Goal: Task Accomplishment & Management: Use online tool/utility

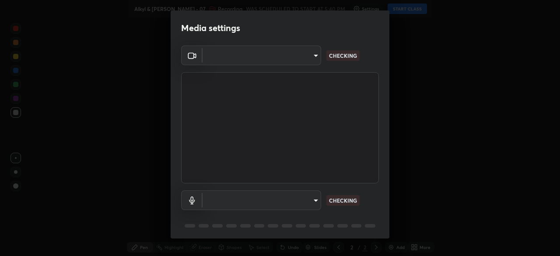
type input "b0e84f93268a6bc6c10e964920e8257ae587a14dfbb6e1f0eed47ef9ac306ae8"
type input "default"
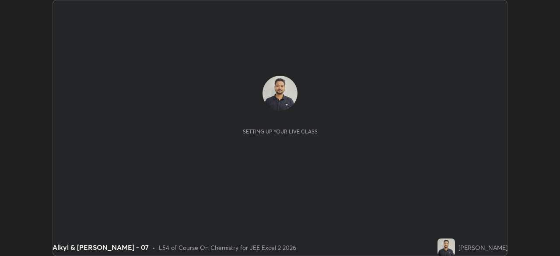
scroll to position [256, 560]
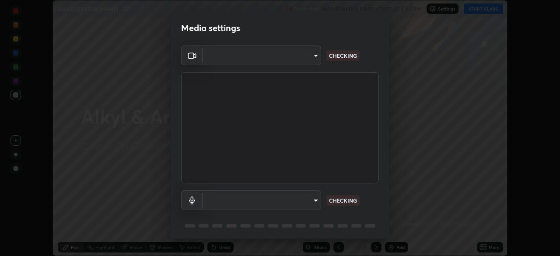
click at [313, 201] on body "Erase all Alkyl & Aryl Halide - 07 Recording WAS SCHEDULED TO START AT 5:40 PM …" at bounding box center [280, 128] width 560 height 256
type input "b0e84f93268a6bc6c10e964920e8257ae587a14dfbb6e1f0eed47ef9ac306ae8"
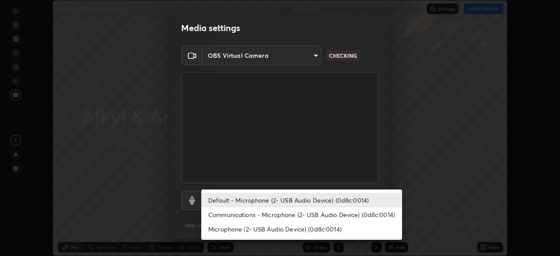
click at [305, 212] on li "Communications - Microphone (2- USB Audio Device) (0d8c:0014)" at bounding box center [301, 214] width 201 height 14
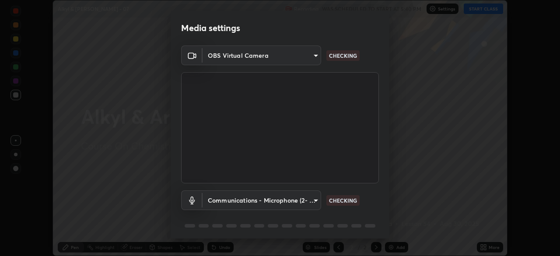
click at [307, 201] on body "Erase all Alkyl & Aryl Halide - 07 Recording WAS SCHEDULED TO START AT 5:40 PM …" at bounding box center [280, 128] width 560 height 256
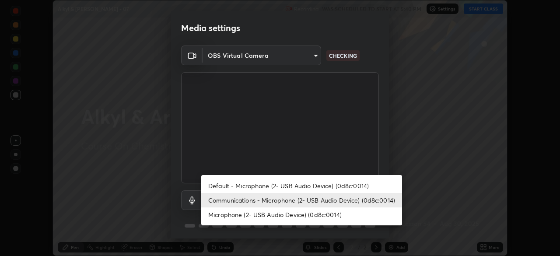
click at [307, 186] on li "Default - Microphone (2- USB Audio Device) (0d8c:0014)" at bounding box center [301, 186] width 201 height 14
type input "default"
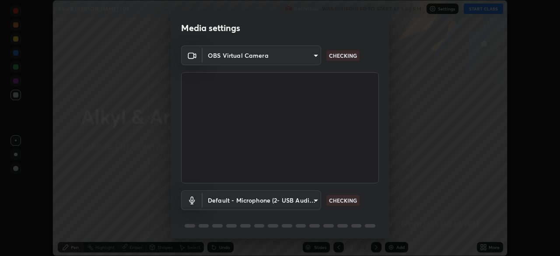
scroll to position [31, 0]
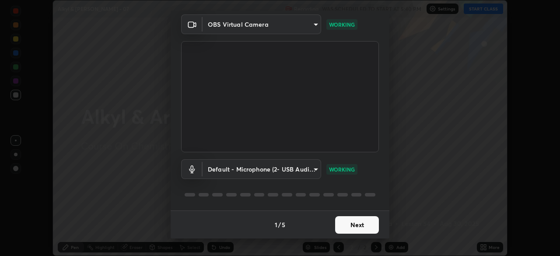
click at [362, 227] on button "Next" at bounding box center [357, 225] width 44 height 18
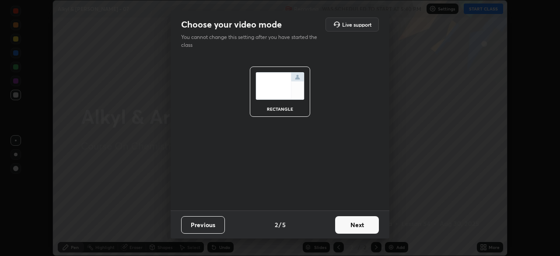
click at [363, 227] on button "Next" at bounding box center [357, 225] width 44 height 18
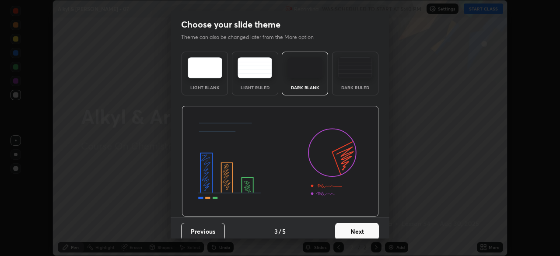
click at [365, 230] on button "Next" at bounding box center [357, 232] width 44 height 18
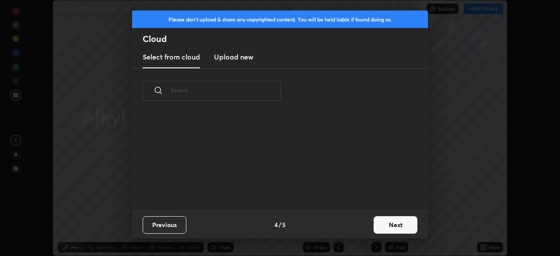
click at [378, 228] on button "Next" at bounding box center [396, 225] width 44 height 18
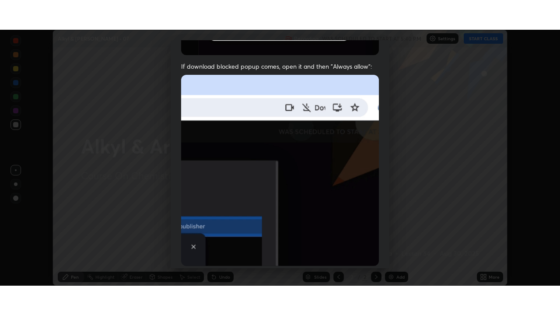
scroll to position [210, 0]
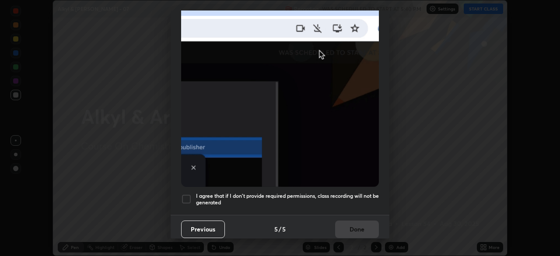
click at [344, 193] on h5 "I agree that if I don't provide required permissions, class recording will not …" at bounding box center [287, 200] width 183 height 14
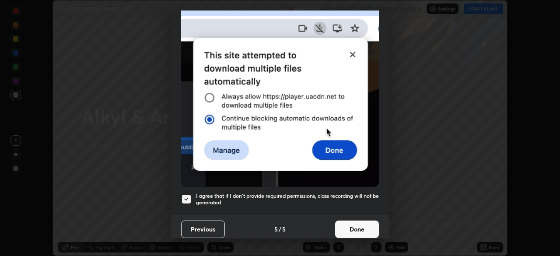
click at [350, 228] on button "Done" at bounding box center [357, 230] width 44 height 18
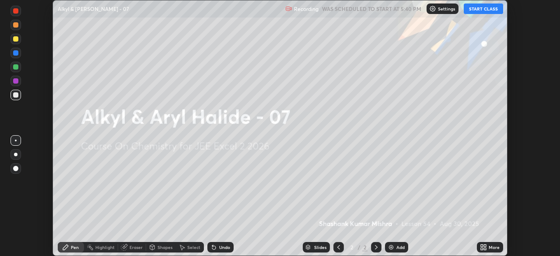
click at [475, 11] on button "START CLASS" at bounding box center [483, 9] width 39 height 11
click at [481, 247] on icon at bounding box center [483, 247] width 7 height 7
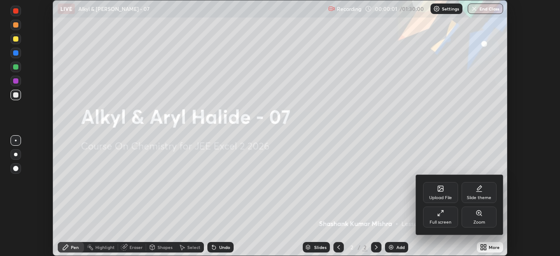
click at [447, 219] on div "Full screen" at bounding box center [440, 217] width 35 height 21
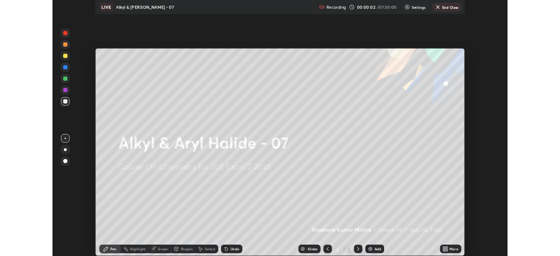
scroll to position [315, 560]
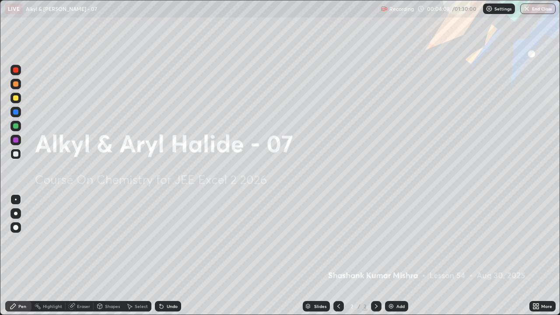
click at [392, 256] on img at bounding box center [391, 306] width 7 height 7
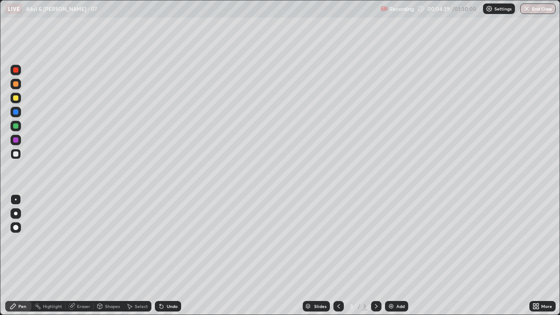
click at [167, 256] on div "Undo" at bounding box center [172, 306] width 11 height 4
click at [169, 256] on div "Undo" at bounding box center [172, 306] width 11 height 4
click at [168, 256] on div "Undo" at bounding box center [172, 306] width 11 height 4
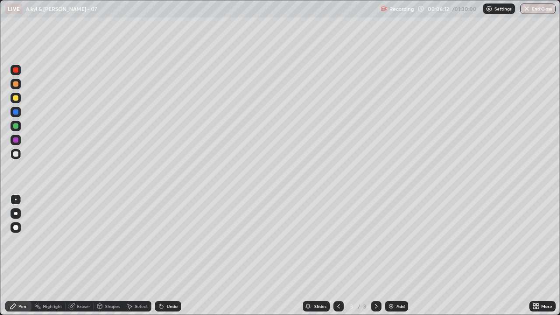
click at [168, 256] on div "Undo" at bounding box center [172, 306] width 11 height 4
click at [165, 256] on div "Undo" at bounding box center [168, 306] width 26 height 11
click at [167, 256] on div "Undo" at bounding box center [172, 306] width 11 height 4
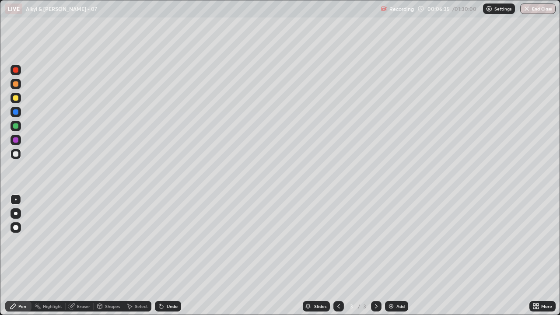
click at [85, 256] on div "Eraser" at bounding box center [83, 306] width 13 height 4
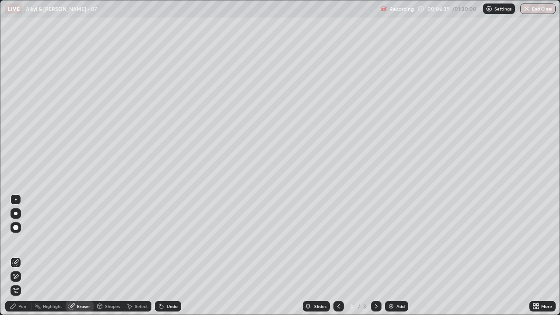
click at [27, 256] on div "Pen" at bounding box center [18, 306] width 26 height 11
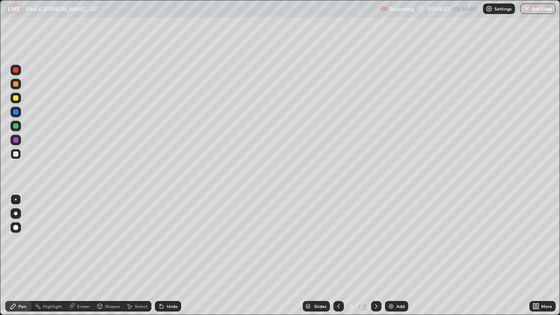
click at [172, 256] on div "Undo" at bounding box center [172, 306] width 11 height 4
click at [171, 256] on div "Undo" at bounding box center [172, 306] width 11 height 4
click at [163, 256] on icon at bounding box center [161, 306] width 7 height 7
click at [165, 256] on div "Undo" at bounding box center [168, 306] width 26 height 11
click at [167, 256] on div "Undo" at bounding box center [172, 306] width 11 height 4
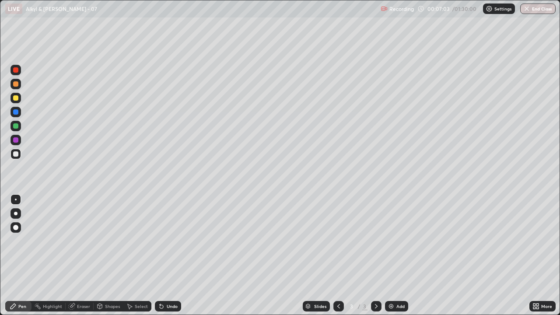
click at [136, 256] on div "Select" at bounding box center [141, 306] width 13 height 4
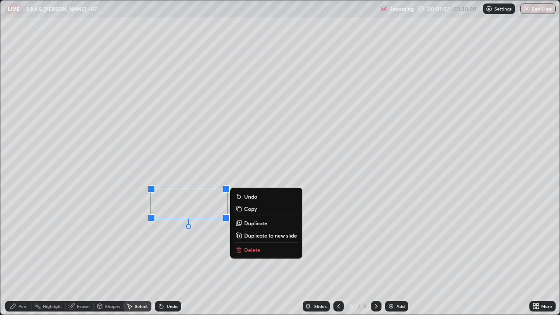
click at [24, 256] on div "Pen" at bounding box center [22, 306] width 8 height 4
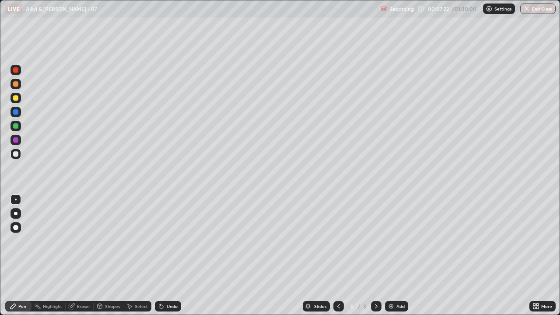
click at [142, 256] on div "Select" at bounding box center [141, 306] width 13 height 4
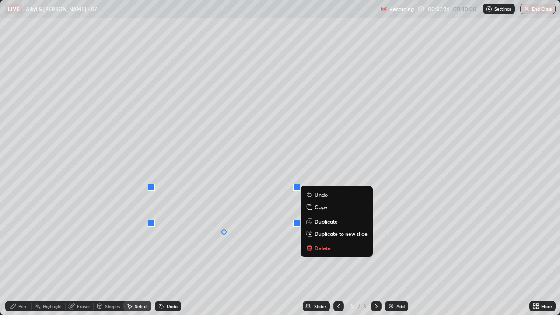
click at [321, 248] on p "Delete" at bounding box center [323, 248] width 16 height 7
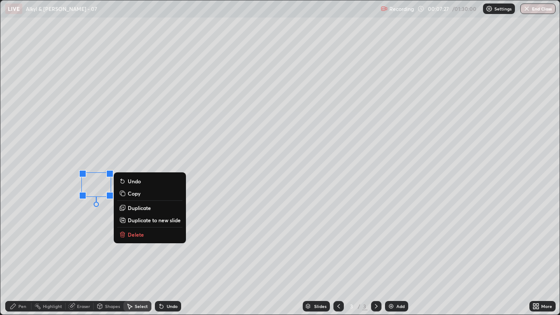
click at [140, 231] on p "Delete" at bounding box center [136, 234] width 16 height 7
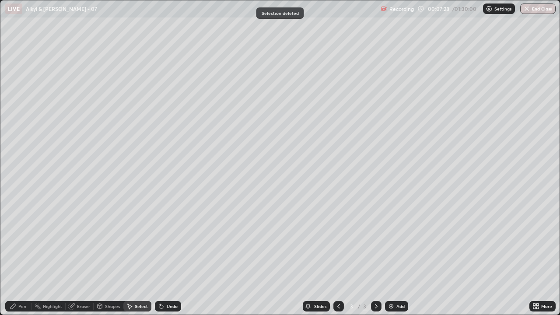
click at [22, 256] on div "Pen" at bounding box center [22, 306] width 8 height 4
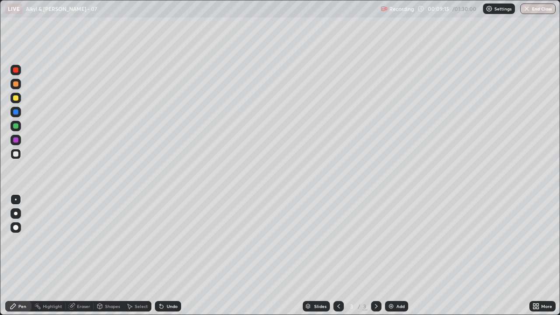
click at [391, 256] on img at bounding box center [391, 306] width 7 height 7
click at [168, 256] on div "Undo" at bounding box center [168, 306] width 26 height 11
click at [168, 256] on div "Undo" at bounding box center [172, 306] width 11 height 4
click at [131, 256] on icon at bounding box center [129, 306] width 7 height 7
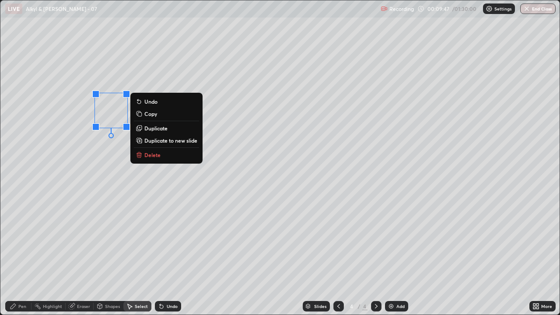
click at [18, 256] on div "Pen" at bounding box center [18, 306] width 26 height 11
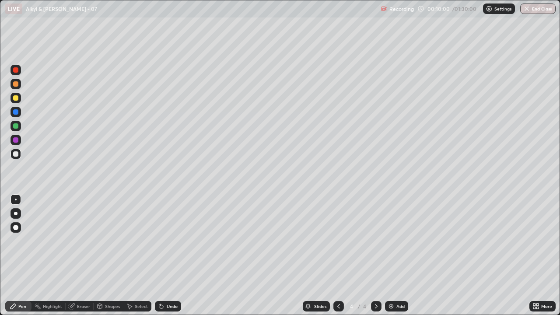
click at [168, 256] on div "Undo" at bounding box center [168, 306] width 26 height 11
click at [168, 256] on div "Undo" at bounding box center [172, 306] width 11 height 4
click at [538, 256] on icon at bounding box center [537, 308] width 2 height 2
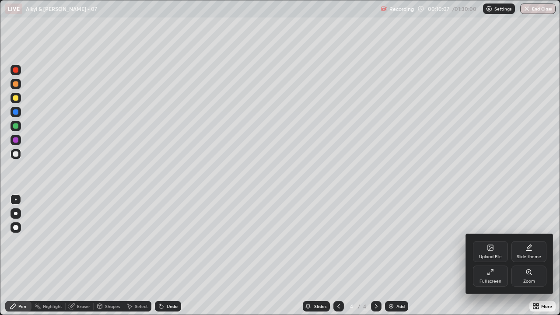
click at [493, 256] on div "Full screen" at bounding box center [490, 276] width 35 height 21
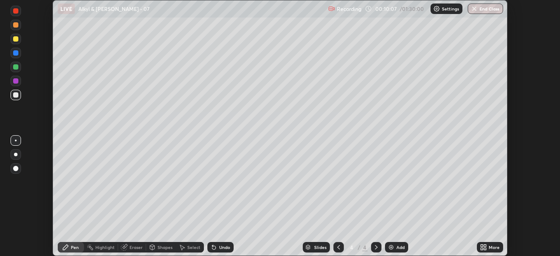
scroll to position [43501, 43197]
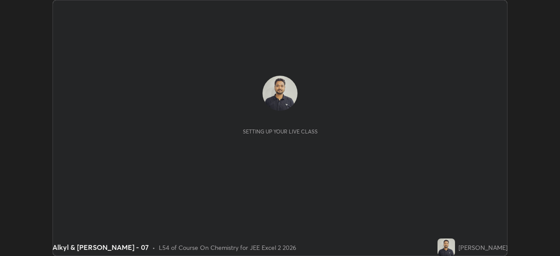
scroll to position [256, 560]
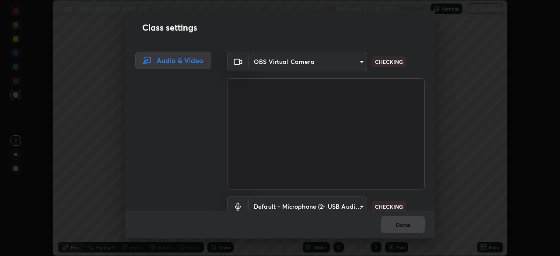
click at [360, 205] on body "Erase all LIVE Alkyl & Aryl Halide - 07 Recording 00:10:22 / 01:30:00 Settings …" at bounding box center [280, 128] width 560 height 256
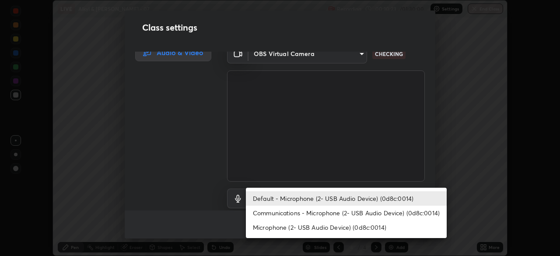
click at [361, 213] on li "Communications - Microphone (2- USB Audio Device) (0d8c:0014)" at bounding box center [346, 213] width 201 height 14
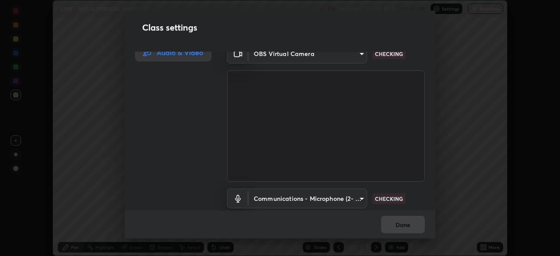
click at [357, 199] on body "Erase all LIVE Alkyl & Aryl Halide - 07 Recording 00:10:23 / 01:30:00 Settings …" at bounding box center [280, 128] width 560 height 256
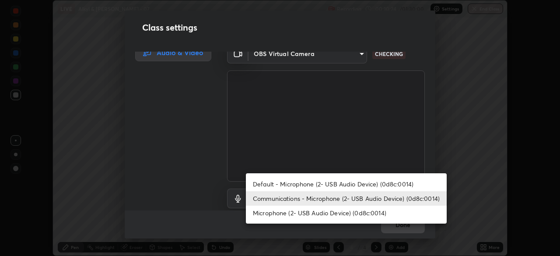
click at [358, 184] on li "Default - Microphone (2- USB Audio Device) (0d8c:0014)" at bounding box center [346, 184] width 201 height 14
type input "default"
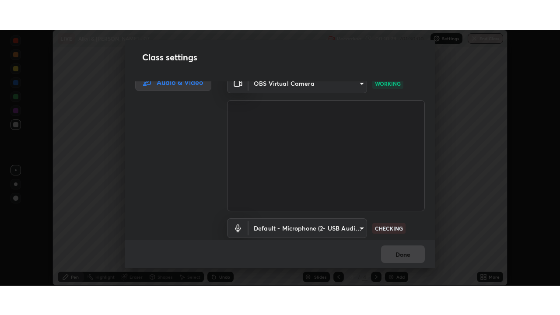
scroll to position [40, 0]
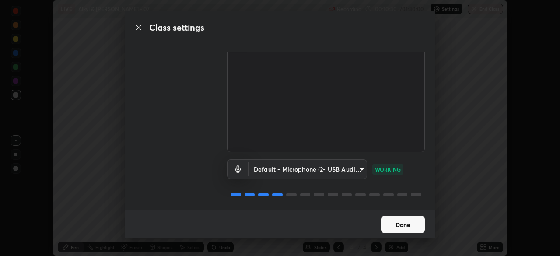
click at [410, 222] on button "Done" at bounding box center [403, 225] width 44 height 18
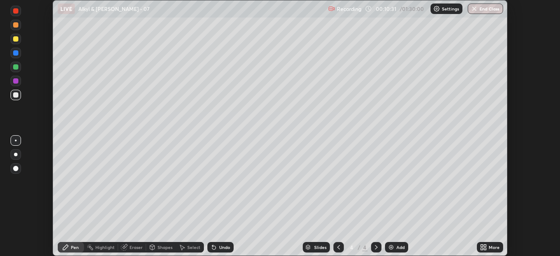
click at [485, 249] on icon at bounding box center [485, 249] width 2 height 2
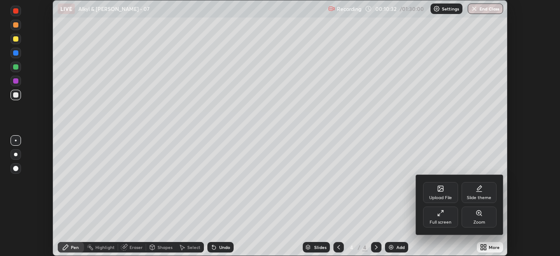
click at [450, 220] on div "Full screen" at bounding box center [441, 222] width 22 height 4
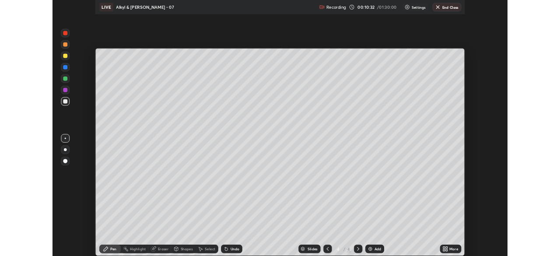
scroll to position [315, 560]
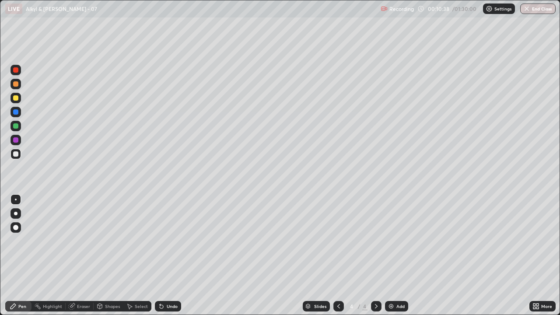
click at [80, 256] on div "Eraser" at bounding box center [83, 306] width 13 height 4
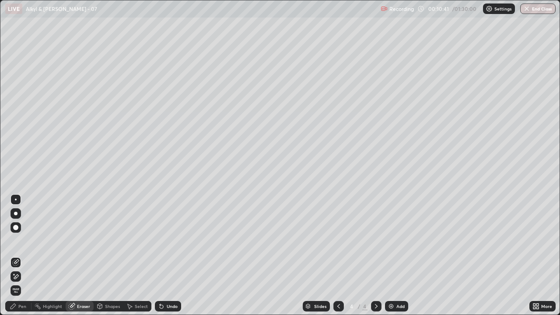
click at [23, 256] on div "Pen" at bounding box center [22, 306] width 8 height 4
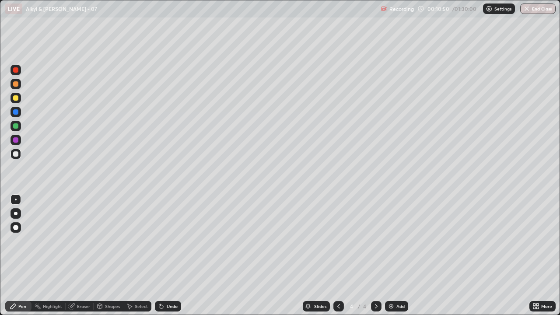
click at [83, 256] on div "Eraser" at bounding box center [83, 306] width 13 height 4
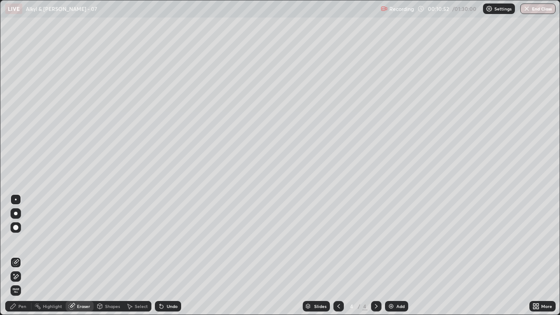
click at [23, 256] on div "Pen" at bounding box center [22, 306] width 8 height 4
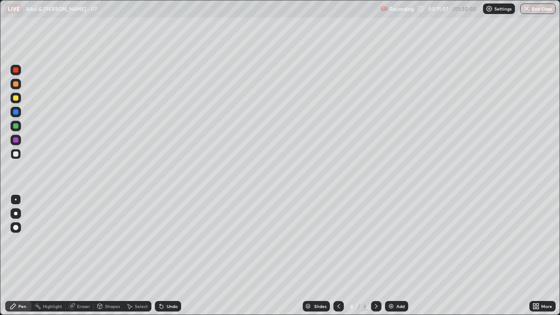
click at [84, 256] on div "Eraser" at bounding box center [83, 306] width 13 height 4
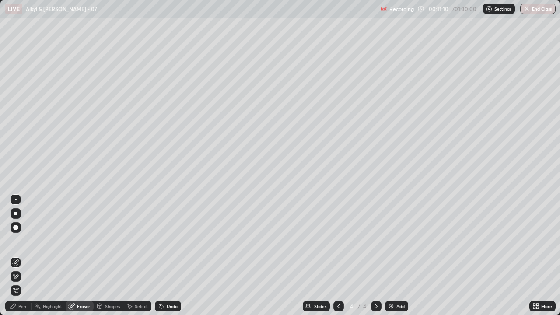
click at [29, 256] on div "Pen" at bounding box center [18, 306] width 26 height 11
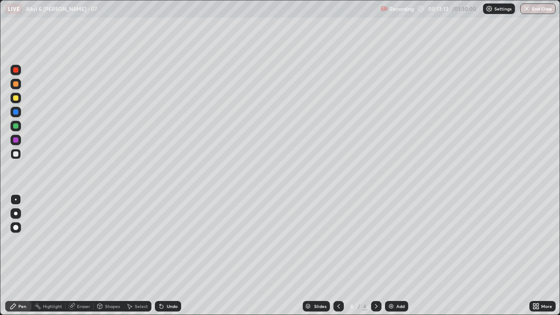
click at [86, 256] on div "Eraser" at bounding box center [83, 306] width 13 height 4
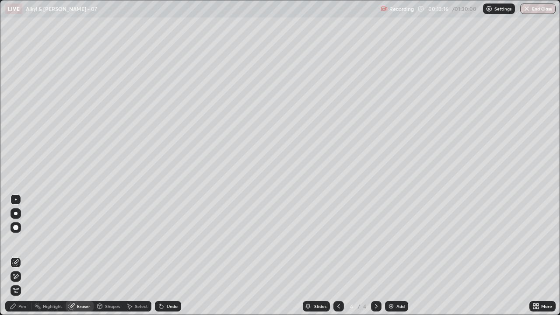
click at [21, 256] on div "Pen" at bounding box center [22, 306] width 8 height 4
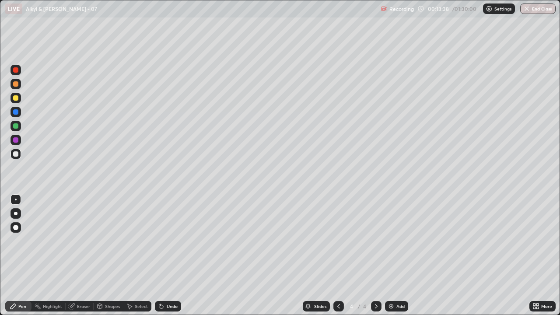
click at [139, 256] on div "Select" at bounding box center [141, 306] width 13 height 4
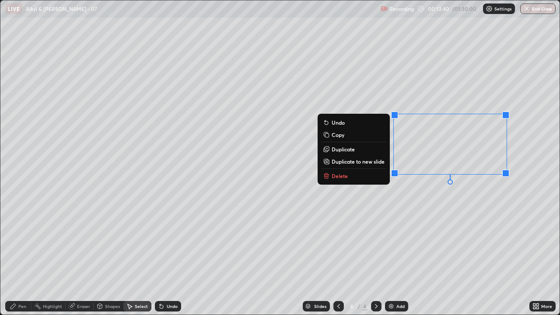
click at [343, 175] on p "Delete" at bounding box center [340, 175] width 16 height 7
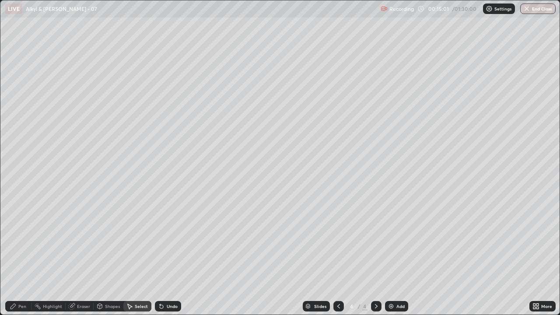
click at [26, 256] on div "Pen" at bounding box center [18, 306] width 26 height 11
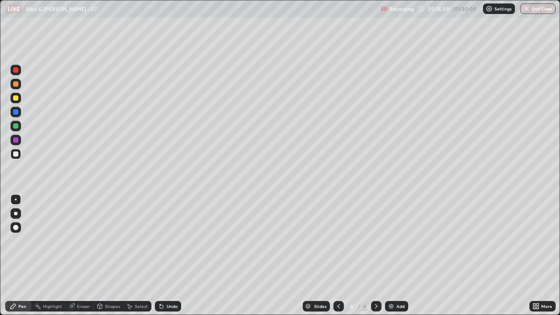
click at [139, 256] on div "Select" at bounding box center [141, 306] width 13 height 4
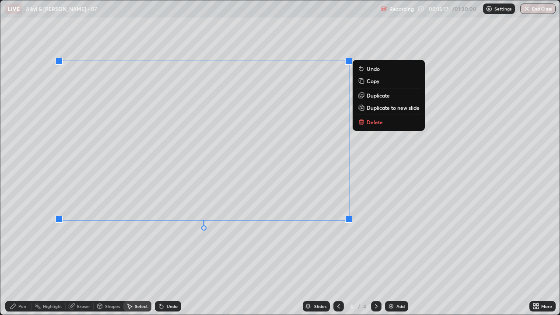
click at [256, 251] on div "0 ° Undo Copy Duplicate Duplicate to new slide Delete" at bounding box center [279, 157] width 559 height 314
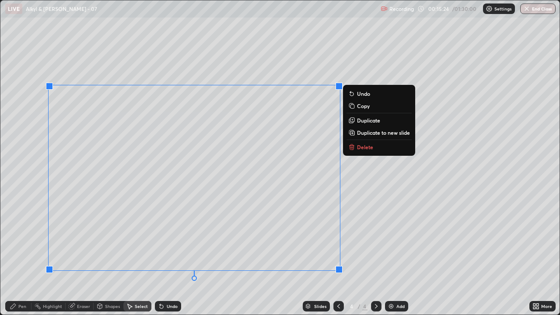
click at [20, 256] on div "Pen" at bounding box center [22, 306] width 8 height 4
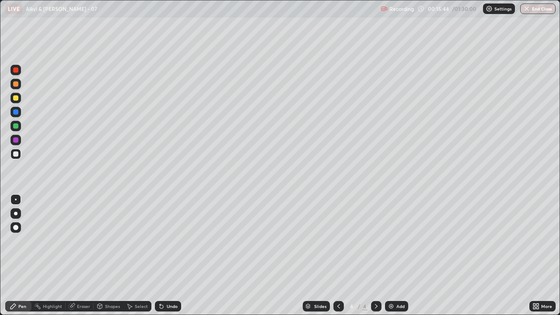
click at [537, 256] on icon at bounding box center [537, 305] width 2 height 2
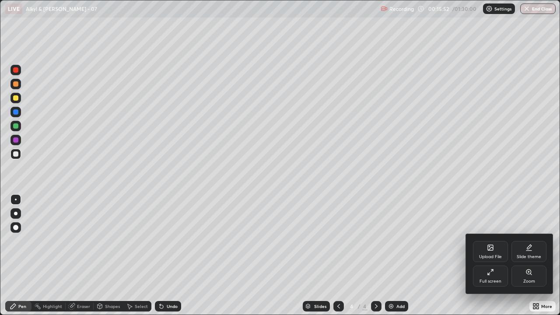
click at [491, 256] on div "Full screen" at bounding box center [490, 276] width 35 height 21
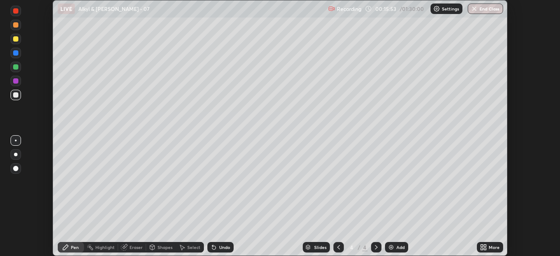
scroll to position [43501, 43197]
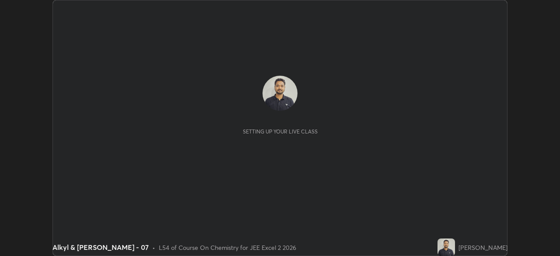
scroll to position [256, 560]
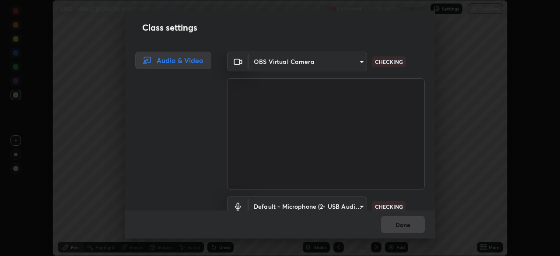
click at [361, 207] on body "Erase all LIVE Alkyl & [PERSON_NAME] - 07 Recording 00:16:09 / 01:30:00 Setting…" at bounding box center [280, 128] width 560 height 256
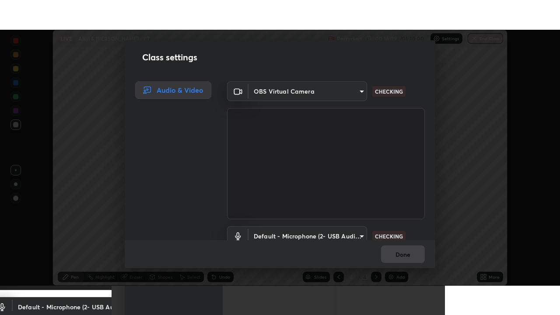
scroll to position [8, 0]
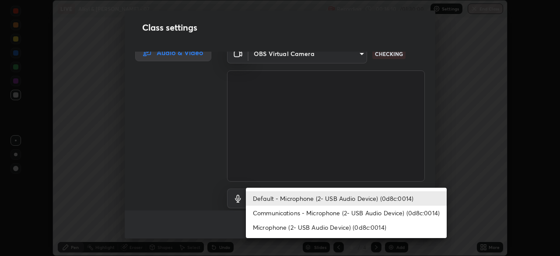
click at [351, 213] on li "Communications - Microphone (2- USB Audio Device) (0d8c:0014)" at bounding box center [346, 213] width 201 height 14
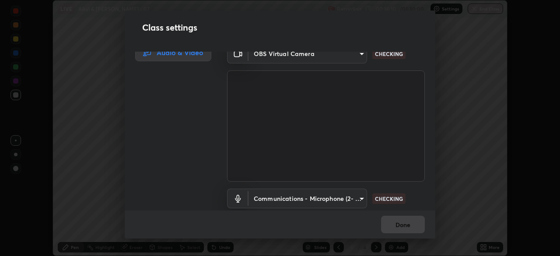
click at [348, 198] on body "Erase all LIVE Alkyl & [PERSON_NAME] - 07 Recording 00:16:10 / 01:30:00 Setting…" at bounding box center [280, 128] width 560 height 256
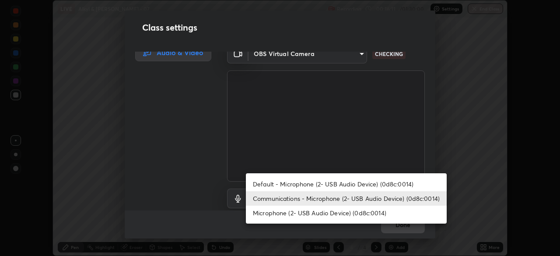
click at [340, 185] on li "Default - Microphone (2- USB Audio Device) (0d8c:0014)" at bounding box center [346, 184] width 201 height 14
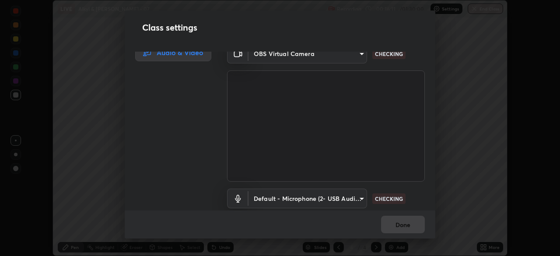
type input "default"
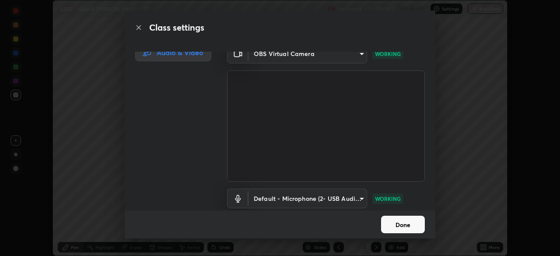
click at [399, 224] on button "Done" at bounding box center [403, 225] width 44 height 18
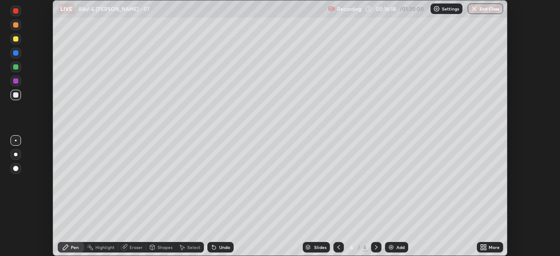
click at [483, 249] on icon at bounding box center [482, 249] width 2 height 2
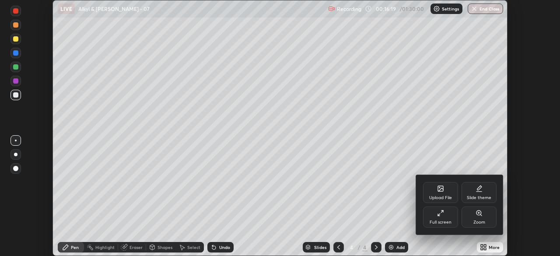
click at [450, 223] on div "Full screen" at bounding box center [441, 222] width 22 height 4
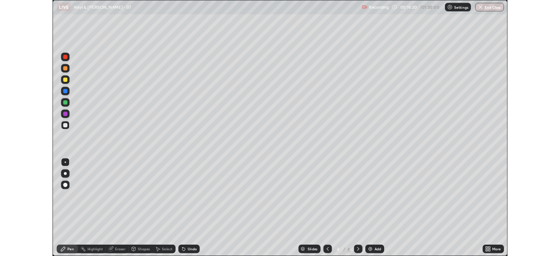
scroll to position [315, 560]
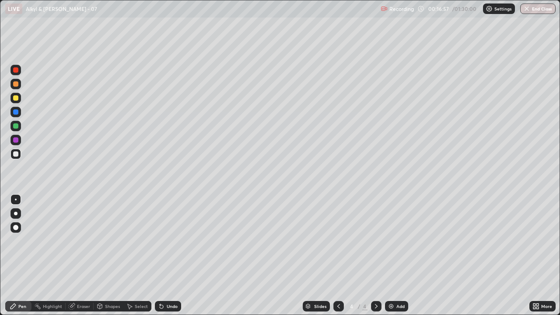
click at [388, 256] on div "Add" at bounding box center [396, 306] width 23 height 11
click at [169, 256] on div "Undo" at bounding box center [172, 306] width 11 height 4
click at [168, 256] on div "Undo" at bounding box center [172, 306] width 11 height 4
click at [169, 256] on div "Undo" at bounding box center [172, 306] width 11 height 4
click at [177, 256] on div "Undo" at bounding box center [168, 306] width 26 height 11
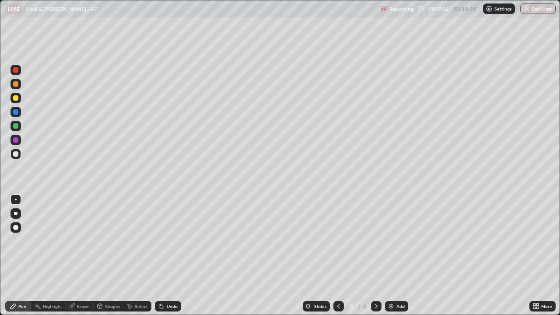
click at [176, 256] on div "Undo" at bounding box center [168, 306] width 26 height 11
click at [389, 256] on img at bounding box center [391, 306] width 7 height 7
click at [337, 256] on icon at bounding box center [338, 306] width 7 height 7
click at [338, 256] on icon at bounding box center [338, 306] width 7 height 7
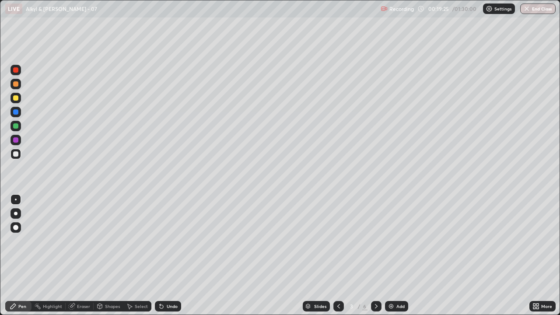
click at [375, 256] on icon at bounding box center [376, 306] width 7 height 7
click at [380, 256] on div at bounding box center [376, 306] width 11 height 11
click at [375, 256] on icon at bounding box center [376, 306] width 7 height 7
click at [135, 256] on div "Select" at bounding box center [141, 306] width 13 height 4
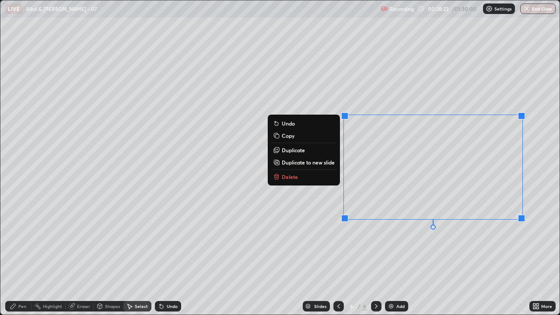
click at [293, 180] on p "Delete" at bounding box center [290, 176] width 16 height 7
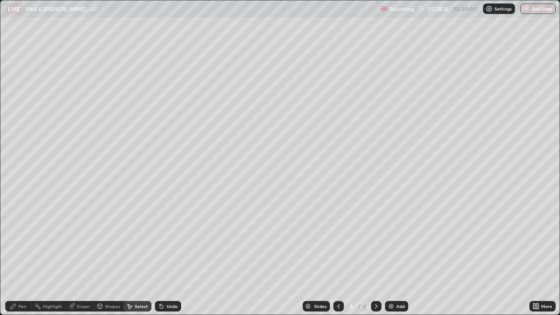
click at [23, 256] on div "Pen" at bounding box center [22, 306] width 8 height 4
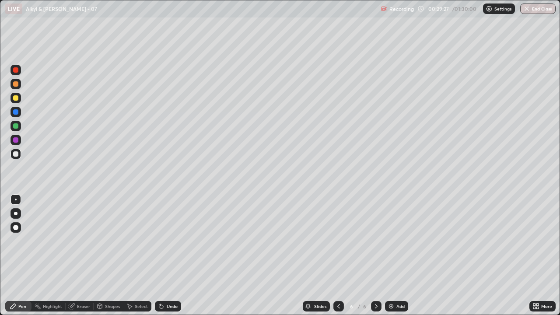
click at [137, 256] on div "Select" at bounding box center [141, 306] width 13 height 4
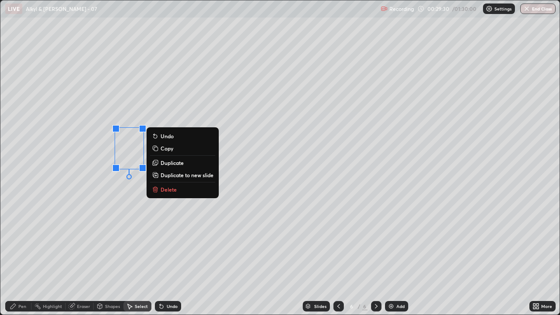
click at [170, 164] on p "Duplicate" at bounding box center [172, 162] width 23 height 7
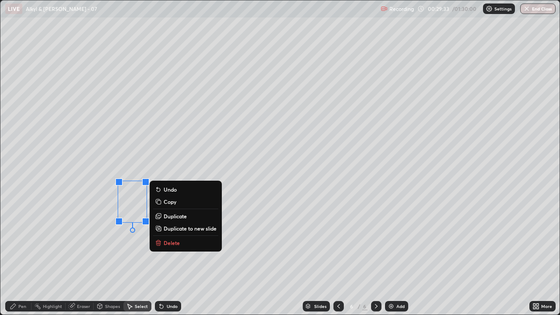
click at [172, 218] on p "Duplicate" at bounding box center [175, 216] width 23 height 7
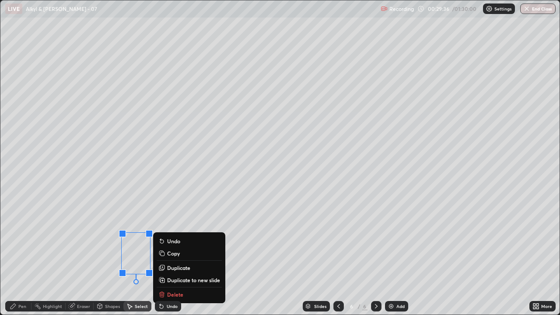
click at [21, 256] on div "Pen" at bounding box center [18, 306] width 26 height 11
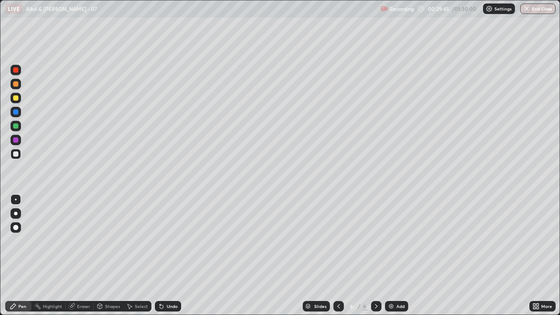
click at [168, 256] on div "Undo" at bounding box center [172, 306] width 11 height 4
click at [167, 256] on div "Undo" at bounding box center [172, 306] width 11 height 4
click at [165, 256] on div "Undo" at bounding box center [168, 306] width 26 height 11
click at [167, 256] on div "Undo" at bounding box center [172, 306] width 11 height 4
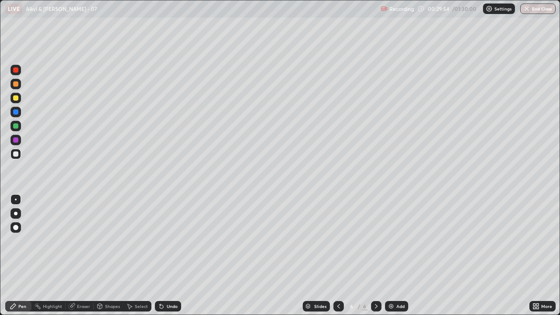
click at [167, 256] on div "Undo" at bounding box center [172, 306] width 11 height 4
click at [131, 256] on icon at bounding box center [129, 306] width 7 height 7
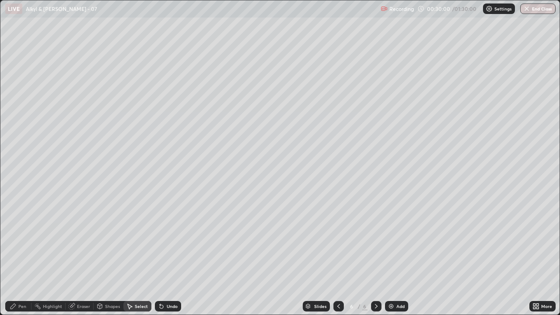
click at [20, 256] on div "Pen" at bounding box center [22, 306] width 8 height 4
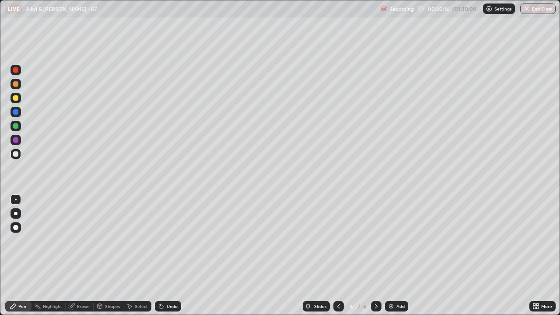
click at [534, 256] on icon at bounding box center [536, 306] width 7 height 7
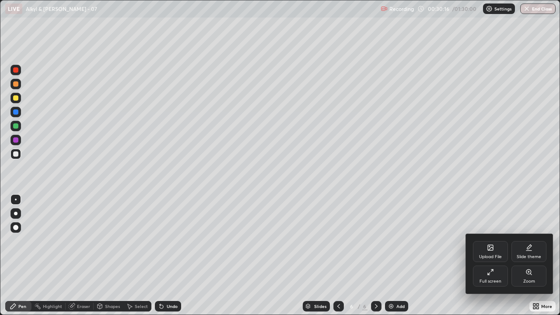
click at [503, 256] on div "Full screen" at bounding box center [490, 276] width 35 height 21
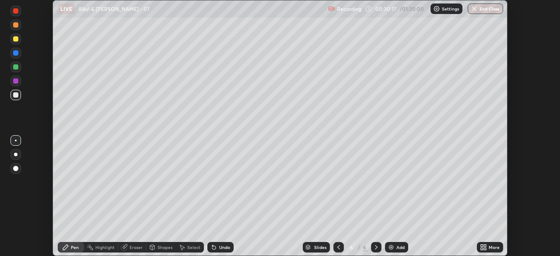
scroll to position [43501, 43197]
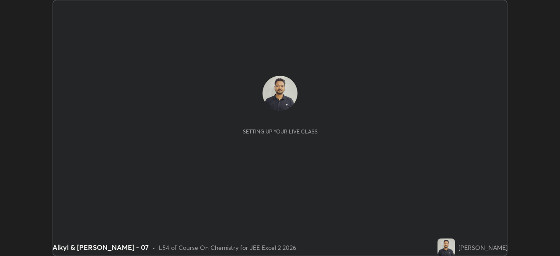
scroll to position [256, 560]
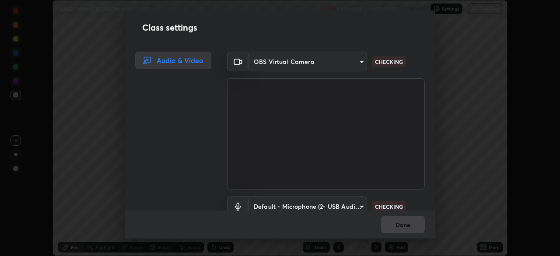
click at [359, 207] on body "Erase all LIVE Alkyl & [PERSON_NAME] - 07 Recording 00:30:37 / 01:30:00 Setting…" at bounding box center [280, 128] width 560 height 256
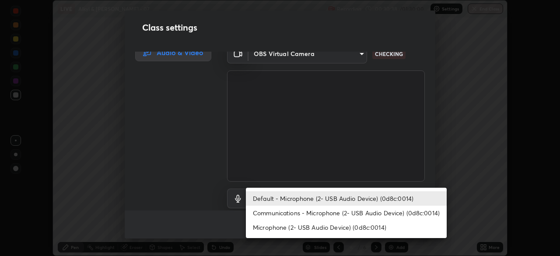
click at [352, 213] on li "Communications - Microphone (2- USB Audio Device) (0d8c:0014)" at bounding box center [346, 213] width 201 height 14
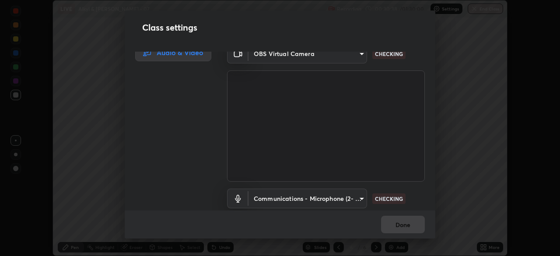
click at [353, 197] on body "Erase all LIVE Alkyl & [PERSON_NAME] - 07 Recording 00:30:38 / 01:30:00 Setting…" at bounding box center [280, 128] width 560 height 256
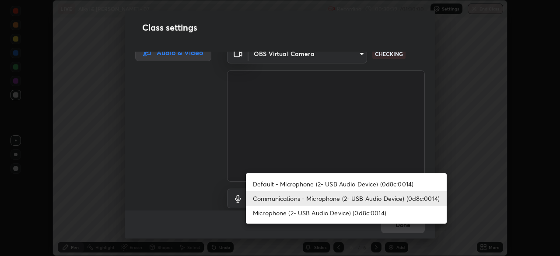
click at [356, 186] on li "Default - Microphone (2- USB Audio Device) (0d8c:0014)" at bounding box center [346, 184] width 201 height 14
type input "default"
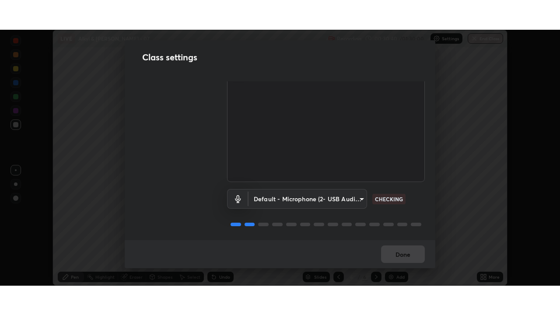
scroll to position [40, 0]
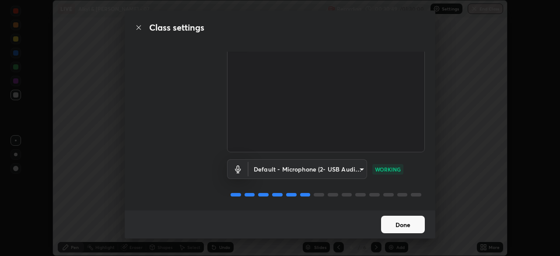
click at [402, 225] on button "Done" at bounding box center [403, 225] width 44 height 18
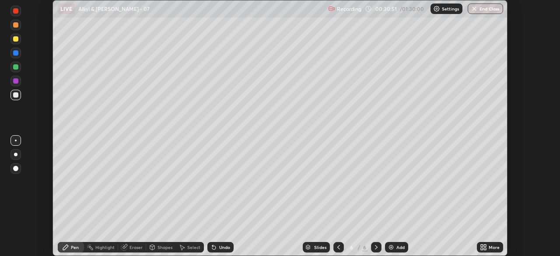
click at [482, 245] on icon at bounding box center [482, 246] width 2 height 2
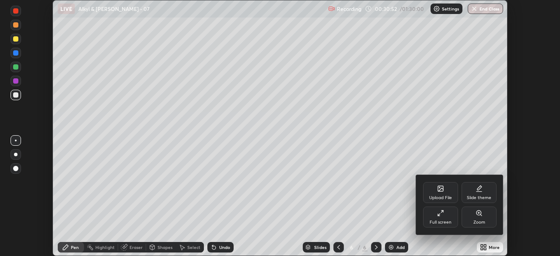
click at [442, 218] on div "Full screen" at bounding box center [440, 217] width 35 height 21
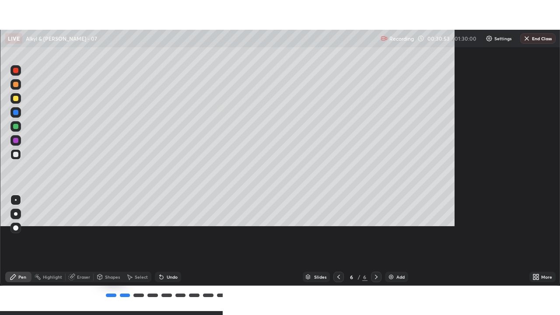
scroll to position [315, 560]
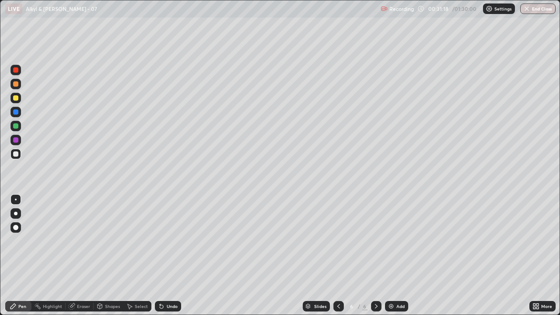
click at [167, 256] on div "Undo" at bounding box center [172, 306] width 11 height 4
click at [85, 256] on div "Eraser" at bounding box center [80, 306] width 28 height 11
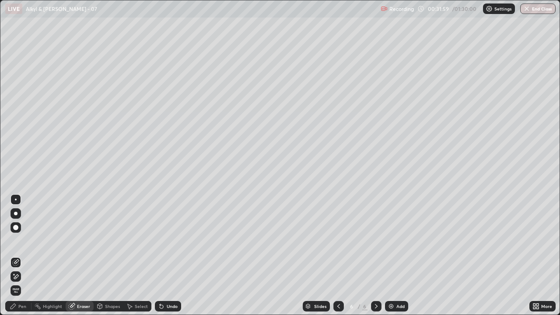
click at [21, 256] on div "Pen" at bounding box center [22, 306] width 8 height 4
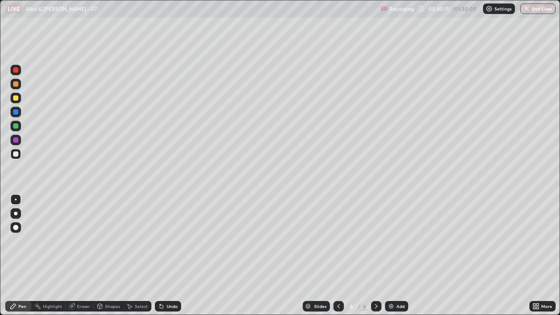
click at [390, 256] on img at bounding box center [391, 306] width 7 height 7
click at [165, 256] on div "Undo" at bounding box center [168, 306] width 26 height 11
click at [170, 256] on div "Undo" at bounding box center [168, 306] width 26 height 11
click at [166, 256] on div "Undo" at bounding box center [168, 306] width 26 height 11
click at [164, 256] on div "Undo" at bounding box center [168, 306] width 26 height 11
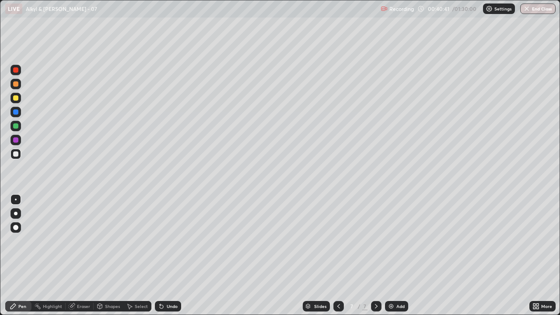
click at [160, 256] on icon at bounding box center [160, 304] width 1 height 1
click at [175, 256] on div "Undo" at bounding box center [172, 306] width 11 height 4
click at [171, 256] on div "Undo" at bounding box center [172, 306] width 11 height 4
click at [167, 256] on div "Undo" at bounding box center [172, 306] width 11 height 4
click at [163, 256] on icon at bounding box center [161, 306] width 7 height 7
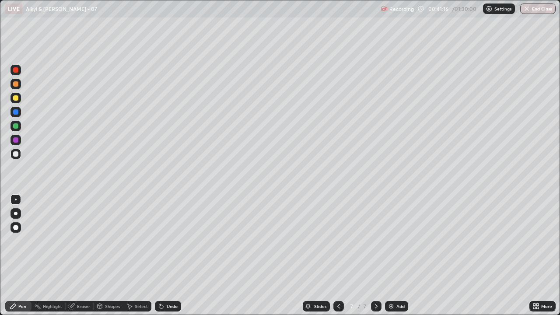
click at [161, 256] on icon at bounding box center [162, 307] width 4 height 4
click at [160, 256] on icon at bounding box center [162, 307] width 4 height 4
click at [160, 256] on icon at bounding box center [160, 304] width 1 height 1
click at [160, 256] on icon at bounding box center [162, 307] width 4 height 4
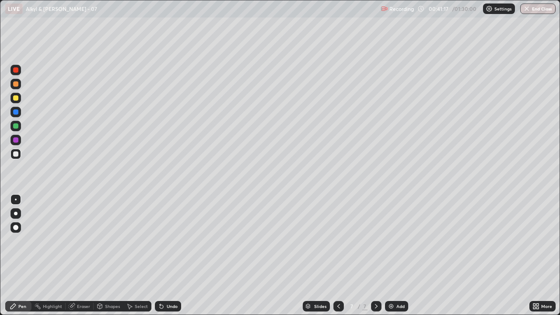
click at [158, 256] on icon at bounding box center [161, 306] width 7 height 7
click at [160, 256] on icon at bounding box center [162, 307] width 4 height 4
click at [19, 98] on div at bounding box center [16, 98] width 11 height 11
click at [21, 153] on div at bounding box center [16, 154] width 11 height 11
click at [168, 256] on div "Undo" at bounding box center [172, 306] width 11 height 4
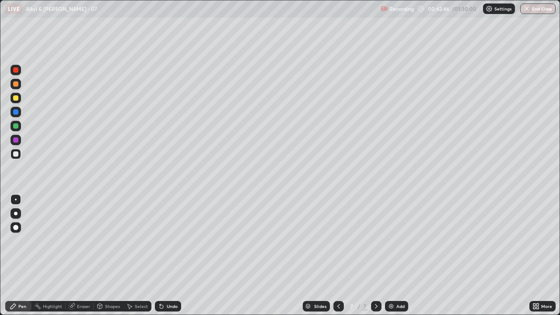
click at [169, 256] on div "Undo" at bounding box center [172, 306] width 11 height 4
click at [168, 256] on div "Undo" at bounding box center [172, 306] width 11 height 4
click at [170, 256] on div "Undo" at bounding box center [172, 306] width 11 height 4
click at [169, 256] on div "Undo" at bounding box center [172, 306] width 11 height 4
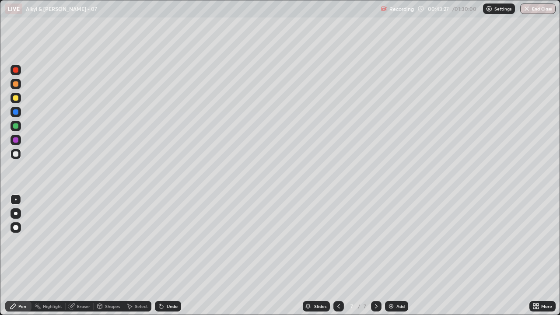
click at [48, 256] on div "Highlight" at bounding box center [52, 306] width 19 height 4
click at [77, 256] on div "Eraser" at bounding box center [83, 306] width 13 height 4
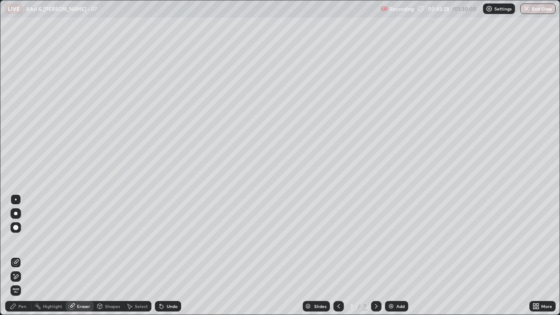
click at [21, 256] on div "Pen" at bounding box center [22, 306] width 8 height 4
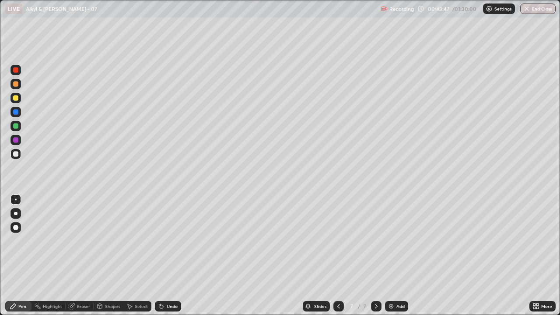
click at [140, 256] on div "Select" at bounding box center [141, 306] width 13 height 4
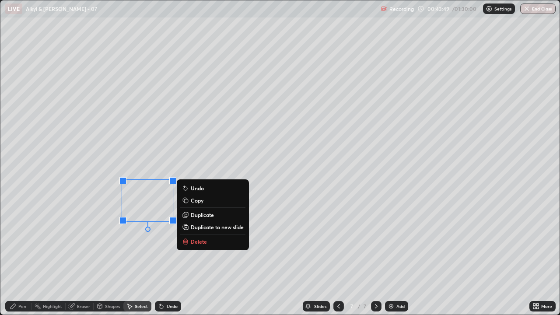
click at [196, 237] on button "Delete" at bounding box center [212, 241] width 65 height 11
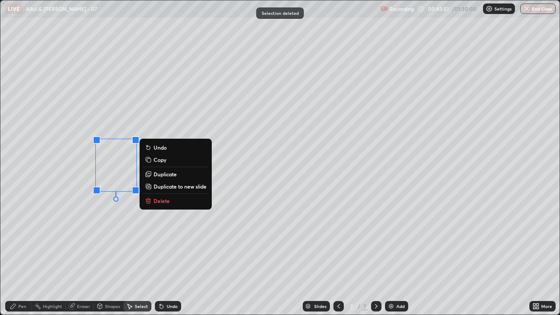
click at [152, 201] on button "Delete" at bounding box center [175, 201] width 65 height 11
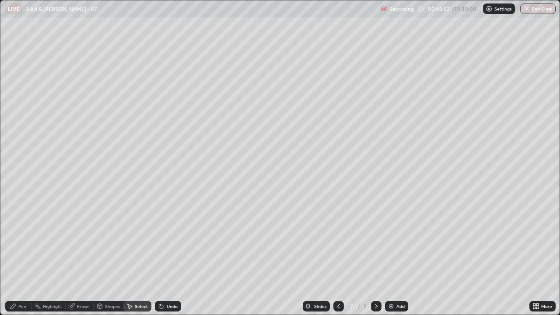
click at [19, 256] on div "Pen" at bounding box center [18, 306] width 26 height 11
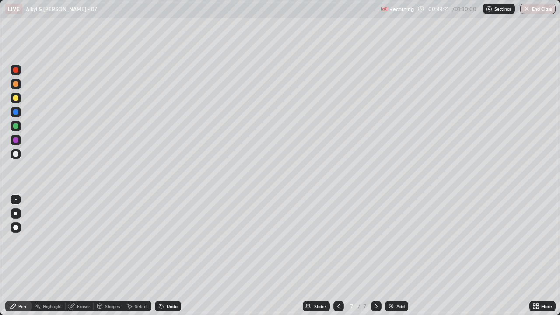
click at [138, 256] on div "Select" at bounding box center [141, 306] width 13 height 4
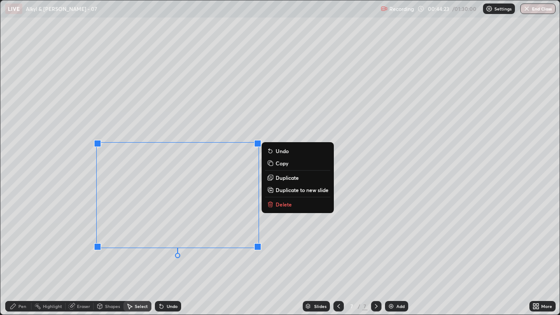
click at [280, 207] on p "Delete" at bounding box center [284, 204] width 16 height 7
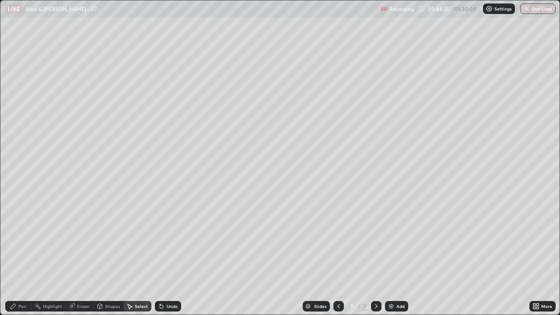
click at [19, 256] on div "Pen" at bounding box center [22, 306] width 8 height 4
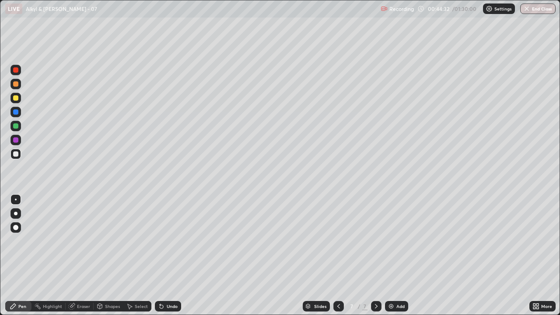
click at [83, 256] on div "Eraser" at bounding box center [80, 306] width 28 height 11
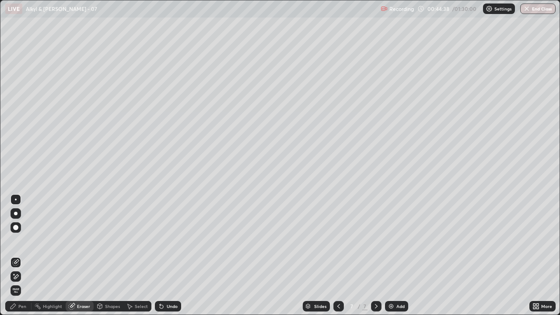
click at [24, 256] on div "Pen" at bounding box center [22, 306] width 8 height 4
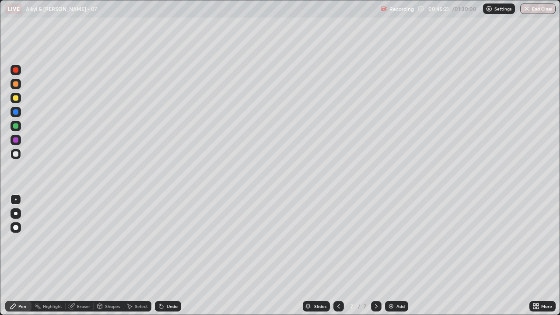
click at [389, 256] on img at bounding box center [391, 306] width 7 height 7
click at [338, 256] on icon at bounding box center [338, 306] width 7 height 7
click at [171, 256] on div "Undo" at bounding box center [172, 306] width 11 height 4
click at [169, 256] on div "Undo" at bounding box center [168, 306] width 26 height 11
click at [140, 256] on div "Select" at bounding box center [141, 306] width 13 height 4
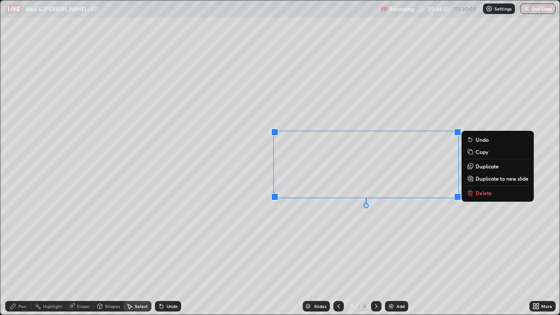
click at [476, 198] on button "Delete" at bounding box center [497, 193] width 65 height 11
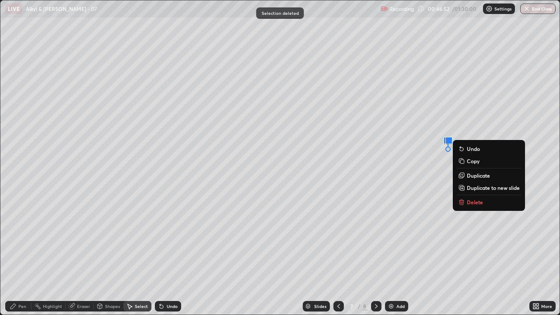
click at [473, 200] on p "Delete" at bounding box center [475, 202] width 16 height 7
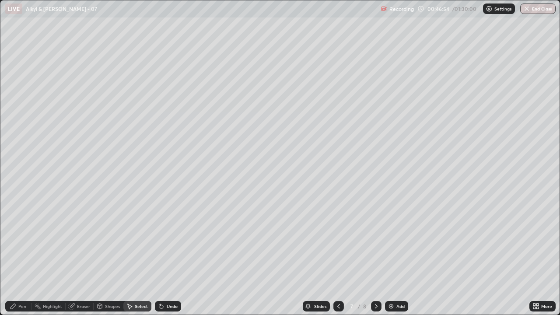
click at [23, 256] on div "Pen" at bounding box center [22, 306] width 8 height 4
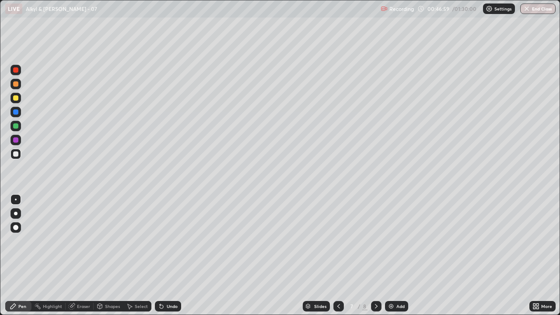
click at [170, 256] on div "Undo" at bounding box center [168, 306] width 26 height 11
click at [17, 127] on div at bounding box center [15, 125] width 5 height 5
click at [170, 256] on div "Undo" at bounding box center [172, 306] width 11 height 4
click at [171, 256] on div "Undo" at bounding box center [172, 306] width 11 height 4
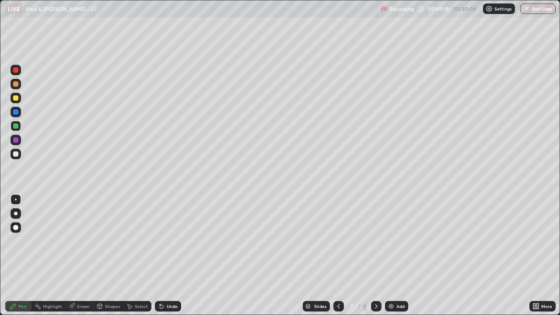
click at [172, 256] on div "Undo" at bounding box center [172, 306] width 11 height 4
click at [16, 154] on div at bounding box center [15, 153] width 5 height 5
click at [375, 256] on icon at bounding box center [376, 306] width 7 height 7
click at [81, 256] on div "Eraser" at bounding box center [83, 306] width 13 height 4
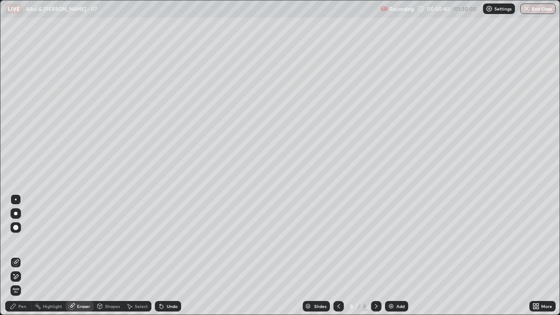
click at [53, 256] on div "Highlight" at bounding box center [52, 306] width 19 height 4
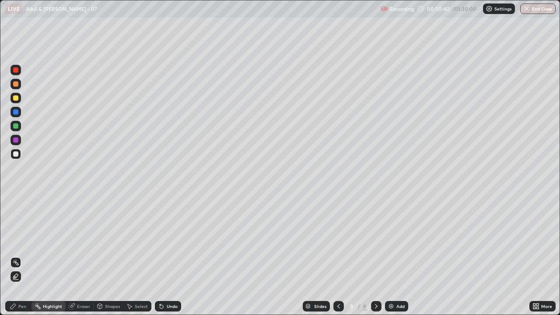
click at [23, 256] on div "Pen" at bounding box center [22, 306] width 8 height 4
click at [338, 256] on icon at bounding box center [338, 306] width 7 height 7
click at [375, 256] on icon at bounding box center [376, 306] width 7 height 7
click at [375, 256] on icon at bounding box center [376, 306] width 3 height 4
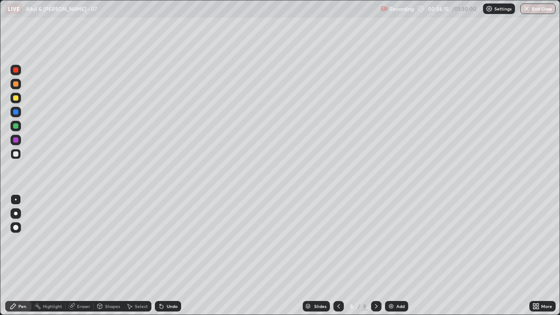
click at [337, 256] on icon at bounding box center [338, 306] width 7 height 7
click at [375, 256] on icon at bounding box center [376, 306] width 7 height 7
click at [338, 256] on icon at bounding box center [338, 306] width 7 height 7
click at [335, 256] on icon at bounding box center [338, 306] width 7 height 7
click at [375, 256] on icon at bounding box center [376, 306] width 7 height 7
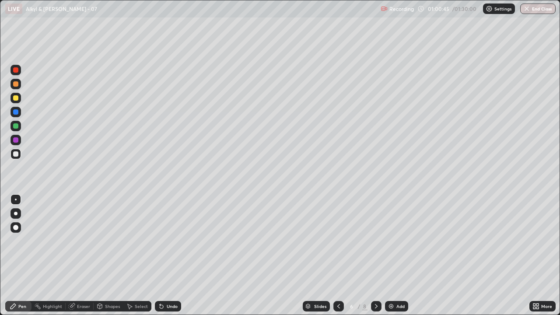
click at [376, 256] on icon at bounding box center [376, 306] width 7 height 7
click at [338, 256] on icon at bounding box center [338, 306] width 3 height 4
click at [333, 256] on div at bounding box center [338, 306] width 11 height 11
click at [375, 256] on icon at bounding box center [376, 306] width 7 height 7
click at [373, 256] on icon at bounding box center [376, 306] width 7 height 7
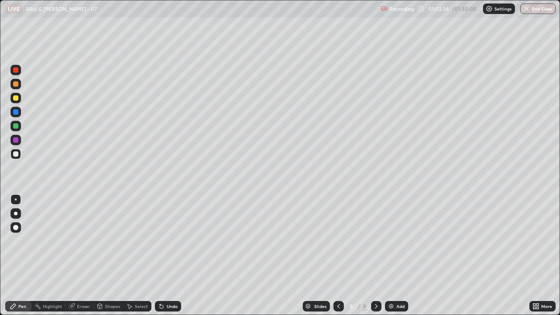
click at [335, 256] on icon at bounding box center [338, 306] width 7 height 7
click at [337, 256] on icon at bounding box center [338, 306] width 7 height 7
click at [338, 256] on icon at bounding box center [338, 306] width 7 height 7
click at [337, 256] on icon at bounding box center [338, 306] width 7 height 7
click at [375, 256] on icon at bounding box center [376, 306] width 7 height 7
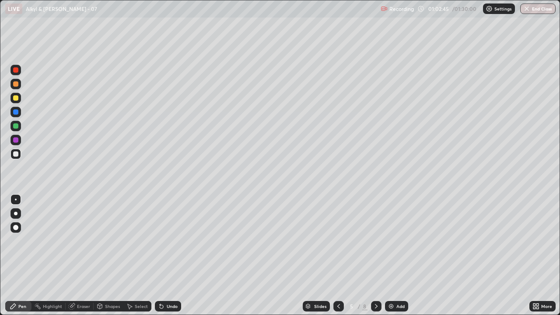
click at [375, 256] on icon at bounding box center [376, 306] width 7 height 7
click at [373, 256] on icon at bounding box center [376, 306] width 7 height 7
click at [375, 256] on icon at bounding box center [376, 306] width 7 height 7
click at [376, 256] on icon at bounding box center [376, 306] width 7 height 7
click at [17, 128] on div at bounding box center [15, 125] width 5 height 5
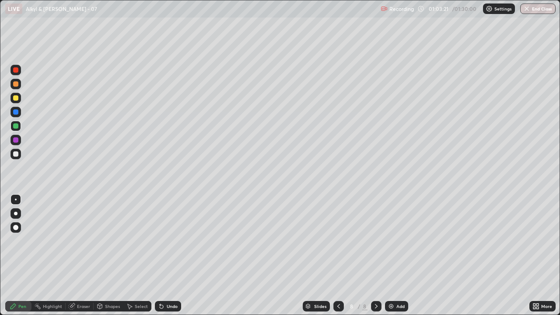
click at [82, 256] on div "Eraser" at bounding box center [80, 306] width 28 height 11
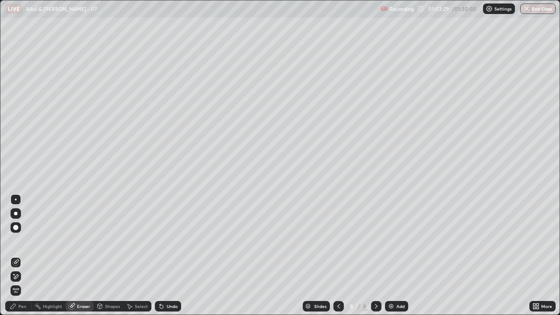
click at [25, 256] on div "Pen" at bounding box center [22, 306] width 8 height 4
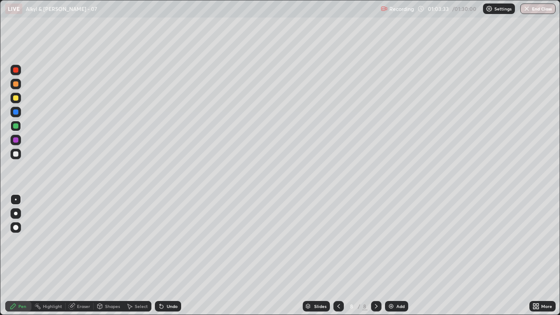
click at [172, 256] on div "Undo" at bounding box center [172, 306] width 11 height 4
click at [16, 140] on div at bounding box center [15, 139] width 5 height 5
click at [19, 155] on div at bounding box center [16, 154] width 11 height 11
click at [339, 256] on icon at bounding box center [338, 306] width 7 height 7
click at [338, 256] on icon at bounding box center [338, 306] width 7 height 7
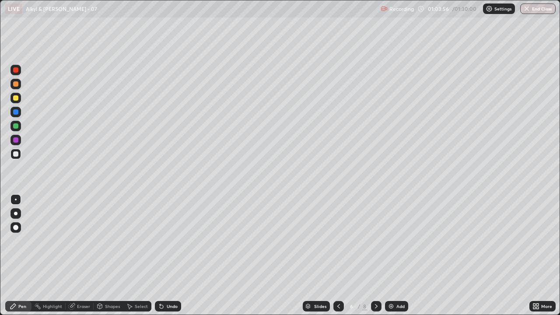
click at [376, 256] on icon at bounding box center [376, 306] width 7 height 7
click at [372, 256] on div at bounding box center [376, 306] width 11 height 11
click at [373, 256] on div at bounding box center [376, 306] width 11 height 11
click at [338, 256] on icon at bounding box center [338, 306] width 7 height 7
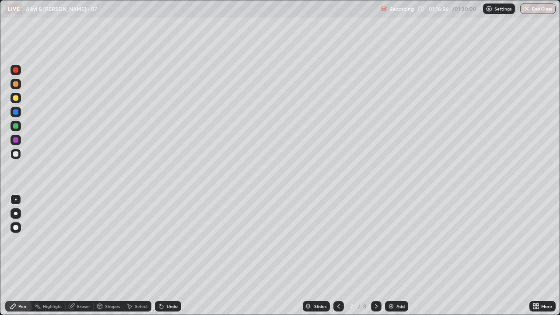
click at [82, 256] on div "Eraser" at bounding box center [83, 306] width 13 height 4
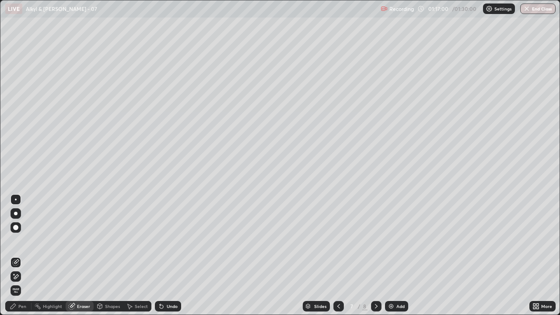
click at [23, 256] on div "Pen" at bounding box center [22, 306] width 8 height 4
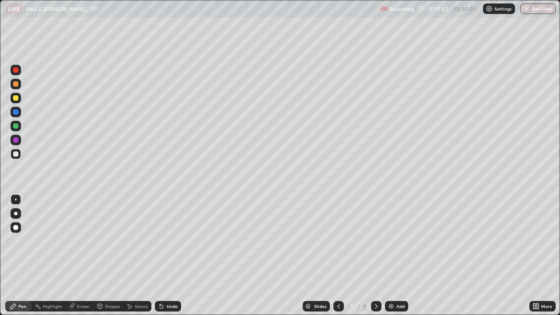
click at [84, 256] on div "Eraser" at bounding box center [83, 306] width 13 height 4
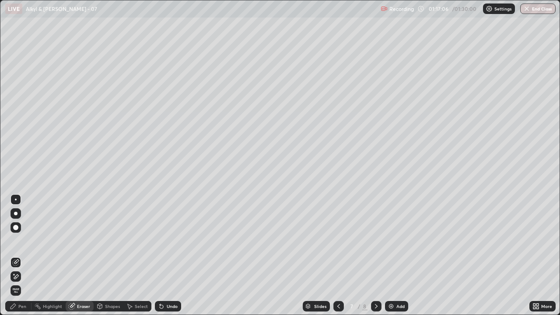
click at [23, 256] on div "Pen" at bounding box center [22, 306] width 8 height 4
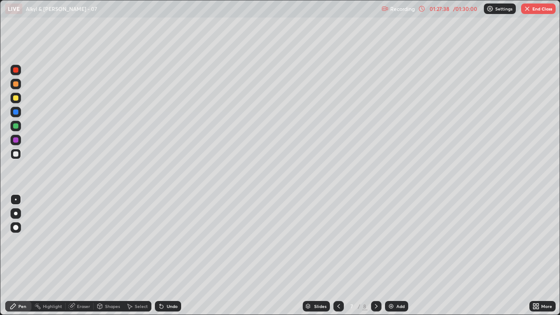
click at [536, 11] on button "End Class" at bounding box center [538, 9] width 35 height 11
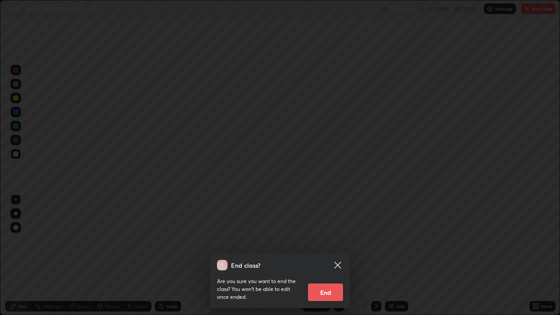
click at [329, 256] on button "End" at bounding box center [325, 293] width 35 height 18
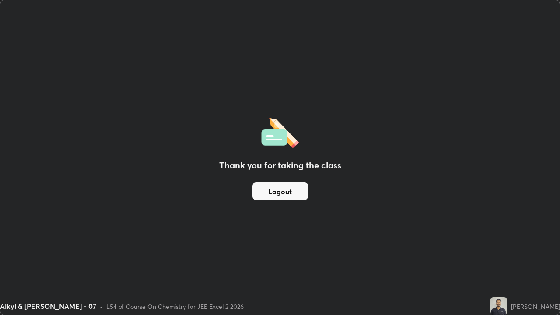
click at [293, 194] on button "Logout" at bounding box center [280, 191] width 56 height 18
